Goal: Task Accomplishment & Management: Use online tool/utility

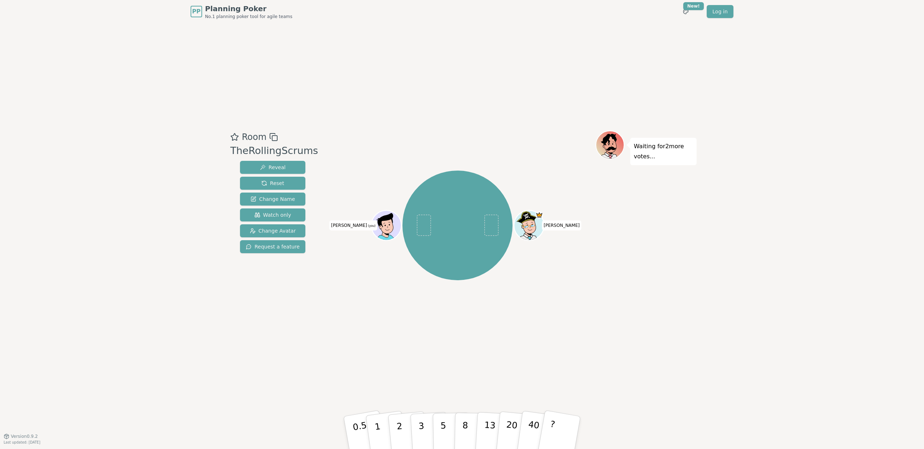
click at [476, 78] on div "Room TheRollingScrums Reveal Reset Change Name Watch only Change Avatar Request…" at bounding box center [461, 229] width 469 height 413
click at [224, 78] on div "PP Planning Poker No.1 planning poker tool for agile teams Toggle theme New! Lo…" at bounding box center [462, 224] width 924 height 449
click at [360, 318] on div "[PERSON_NAME] (you)" at bounding box center [457, 230] width 276 height 199
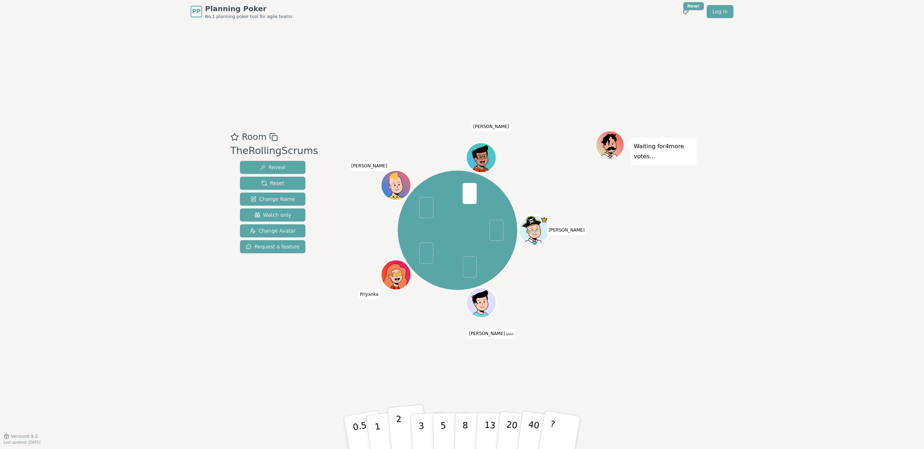
click at [404, 416] on button "2" at bounding box center [407, 433] width 41 height 57
click at [318, 360] on div "Room TheRollingScrums Reveal Reset Change Name Watch only Change Avatar Request…" at bounding box center [461, 229] width 469 height 413
click at [379, 421] on button "1" at bounding box center [386, 433] width 43 height 58
click at [397, 423] on p "2" at bounding box center [400, 433] width 9 height 39
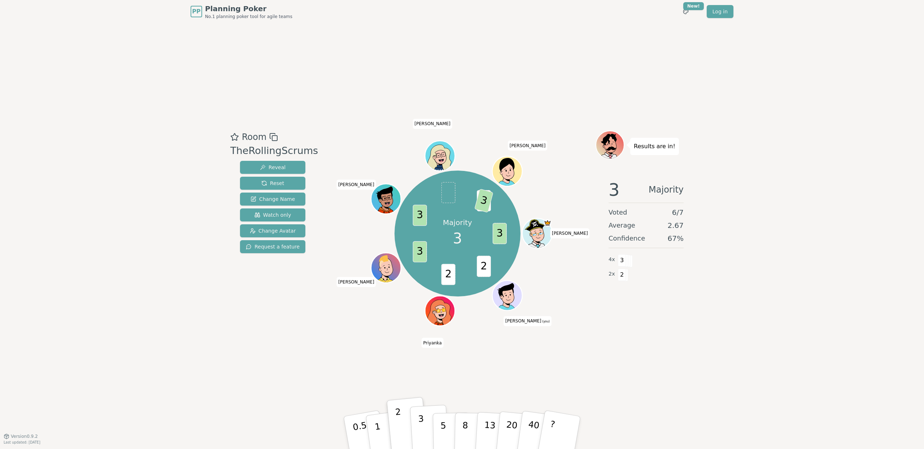
click at [425, 426] on button "3" at bounding box center [429, 433] width 39 height 56
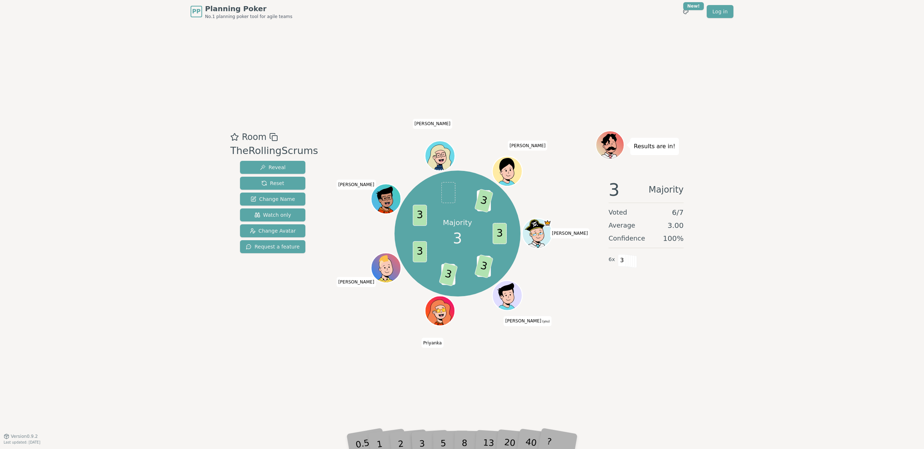
click at [636, 372] on div "Room TheRollingScrums Reveal Reset Change Name Watch only Change Avatar Request…" at bounding box center [461, 229] width 469 height 413
click at [290, 180] on button "Reset" at bounding box center [272, 183] width 65 height 13
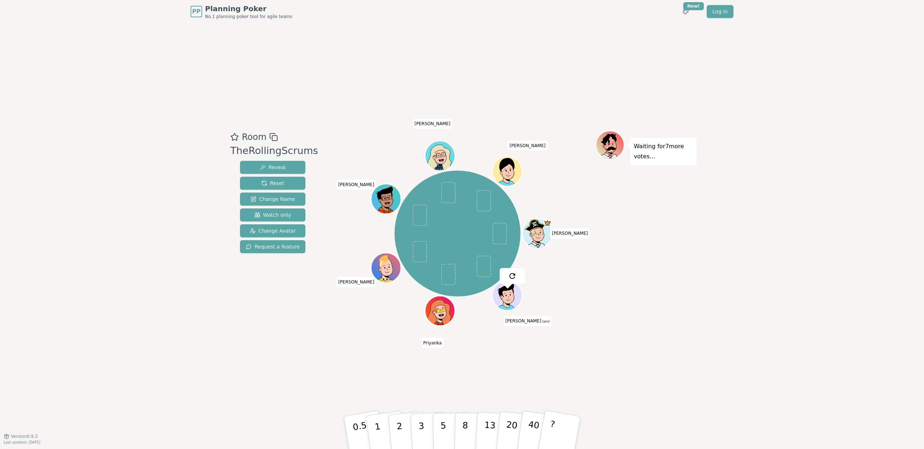
drag, startPoint x: 365, startPoint y: 347, endPoint x: 432, endPoint y: 402, distance: 87.5
click at [365, 347] on div "Room TheRollingScrums Reveal Reset Change Name Watch only Change Avatar Request…" at bounding box center [461, 229] width 469 height 413
click at [449, 424] on button "5" at bounding box center [451, 433] width 37 height 55
click at [316, 371] on div "Room TheRollingScrums Reveal Reset Change Name Watch only Change Avatar Request…" at bounding box center [461, 229] width 469 height 413
click at [466, 424] on p "8" at bounding box center [465, 432] width 6 height 39
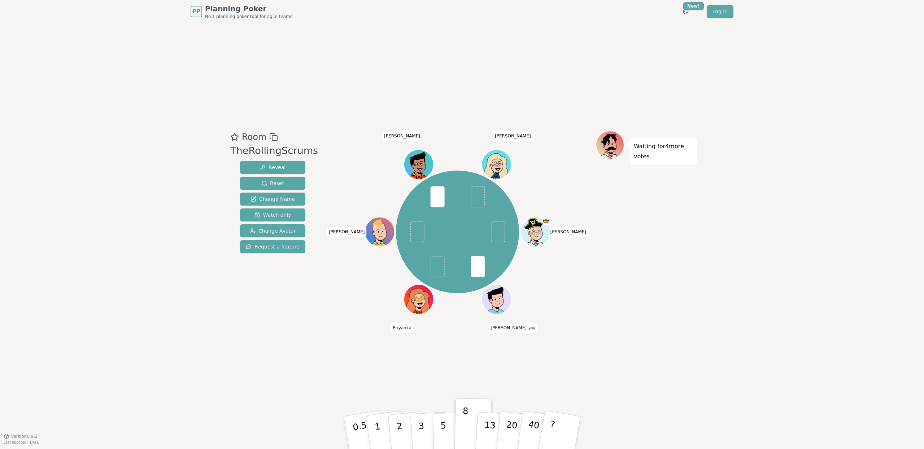
click at [602, 362] on div "Room TheRollingScrums Reveal Reset Change Name Watch only Change Avatar Request…" at bounding box center [461, 229] width 469 height 413
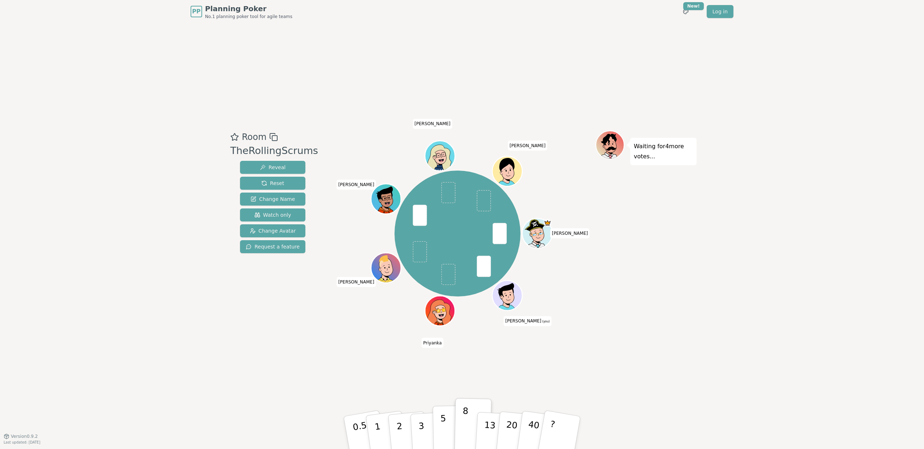
click at [437, 431] on button "5" at bounding box center [451, 433] width 37 height 55
click at [338, 348] on div "Room TheRollingScrums Reveal Reset Change Name Watch only Change Avatar Request…" at bounding box center [461, 229] width 469 height 413
click at [379, 382] on div "Room TheRollingScrums Reveal Reset Change Name Watch only Change Avatar Request…" at bounding box center [461, 229] width 469 height 413
